Goal: Task Accomplishment & Management: Manage account settings

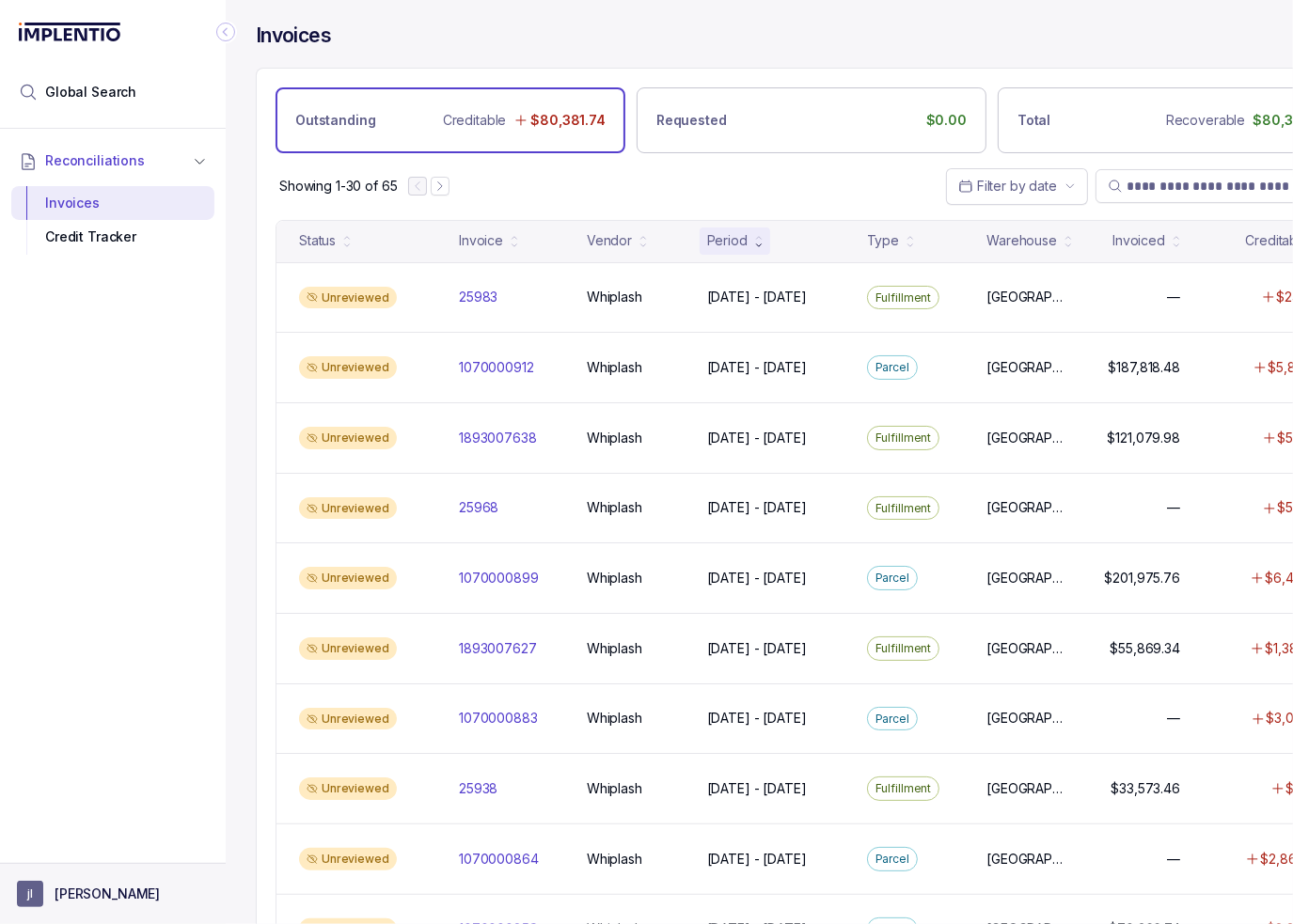
click at [115, 900] on button "[PERSON_NAME]" at bounding box center [112, 894] width 192 height 26
click at [110, 867] on li "Logout" at bounding box center [112, 853] width 194 height 30
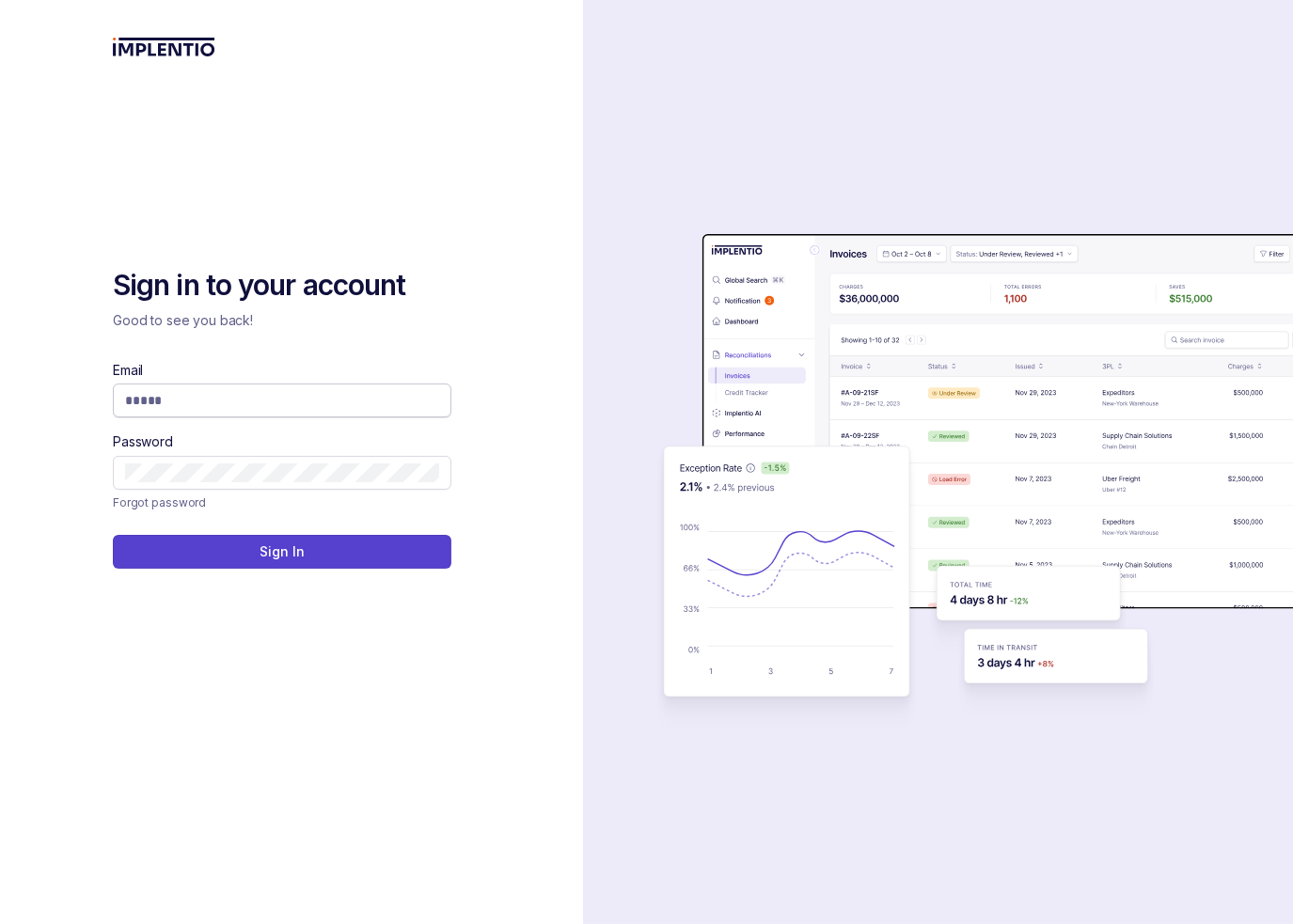
click at [297, 402] on input "Email" at bounding box center [282, 401] width 314 height 19
type input "**********"
